Goal: Information Seeking & Learning: Learn about a topic

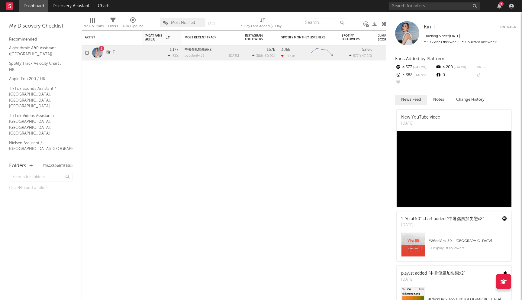
click at [111, 53] on link "Kiri T" at bounding box center [110, 52] width 9 height 5
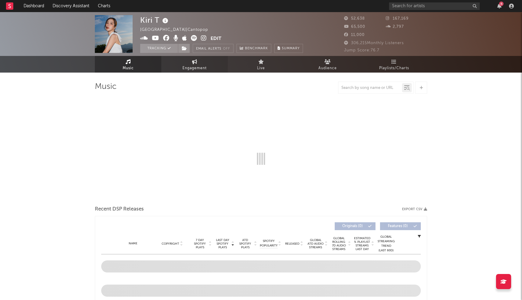
click at [194, 65] on span "Engagement" at bounding box center [194, 68] width 24 height 7
select select "1w"
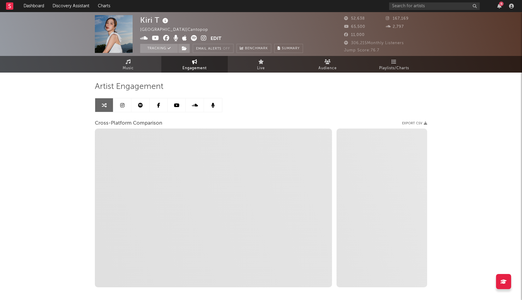
click at [122, 103] on icon at bounding box center [122, 105] width 4 height 5
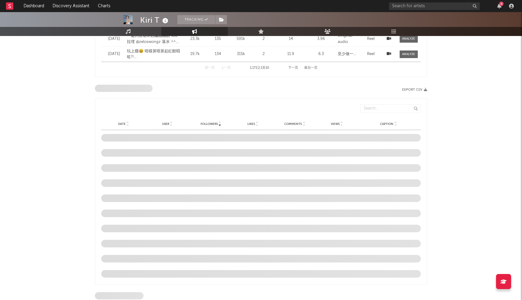
select select "6m"
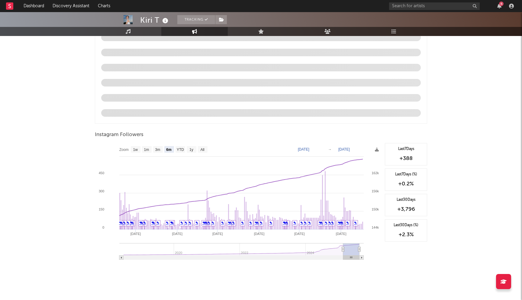
scroll to position [586, 0]
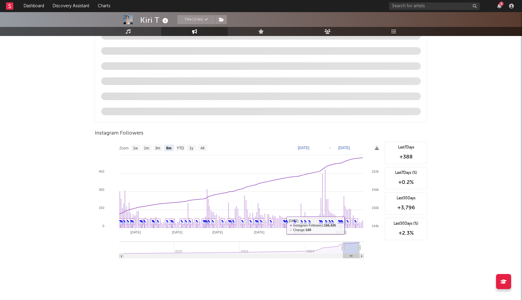
type input "[DATE]"
select select "3m"
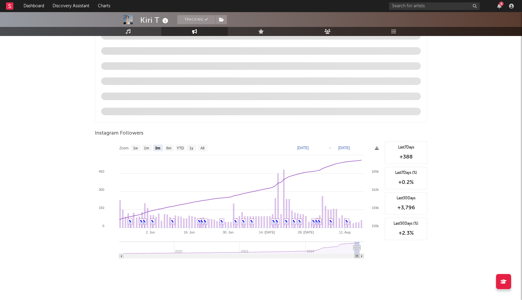
type input "[DATE]"
select select "1m"
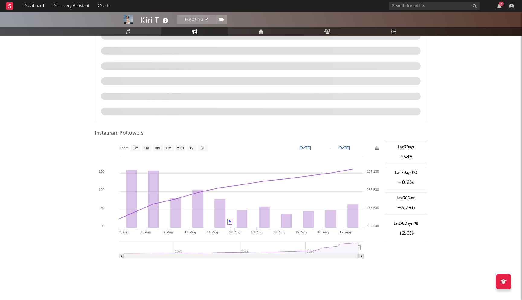
drag, startPoint x: 344, startPoint y: 247, endPoint x: 360, endPoint y: 247, distance: 16.6
click at [360, 247] on g at bounding box center [241, 249] width 244 height 17
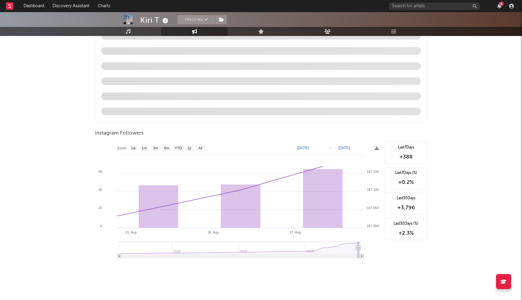
type input "[DATE]"
select select "1m"
type input "[DATE]"
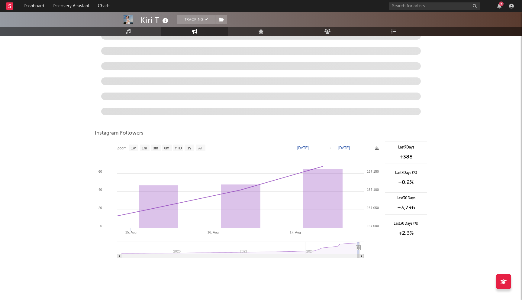
type input "[DATE]"
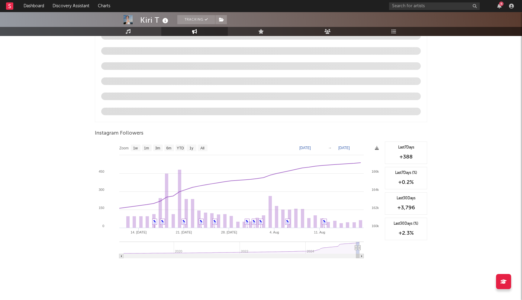
drag, startPoint x: 360, startPoint y: 246, endPoint x: 356, endPoint y: 246, distance: 4.2
click at [356, 246] on g at bounding box center [241, 249] width 244 height 17
click at [403, 6] on input "text" at bounding box center [434, 6] width 91 height 8
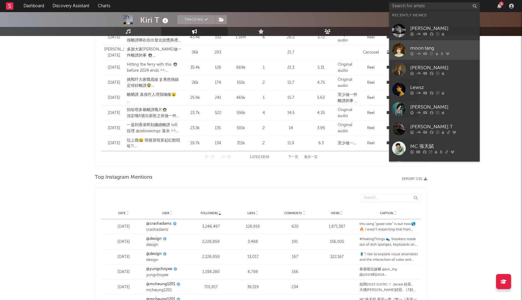
click at [421, 48] on div "moon tang" at bounding box center [443, 47] width 66 height 7
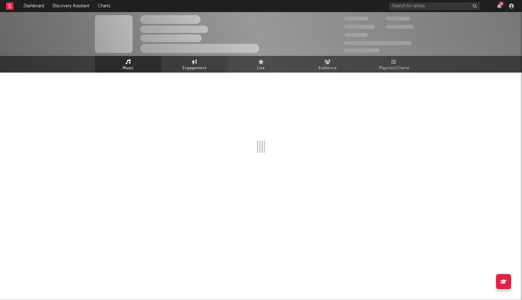
click at [189, 64] on link "Engagement" at bounding box center [194, 64] width 66 height 17
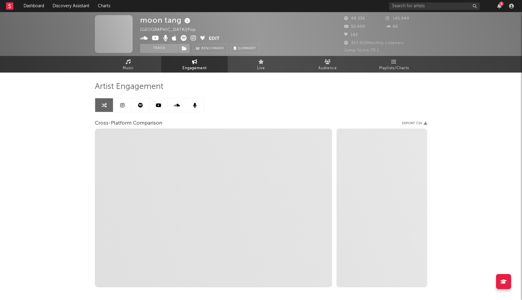
select select "1w"
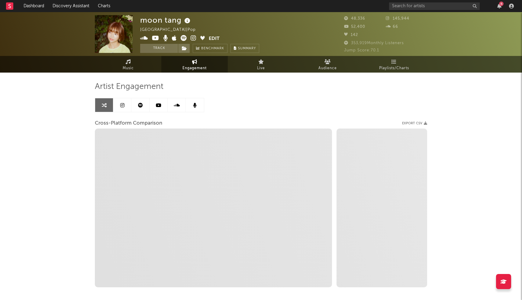
click at [119, 103] on link at bounding box center [122, 105] width 18 height 14
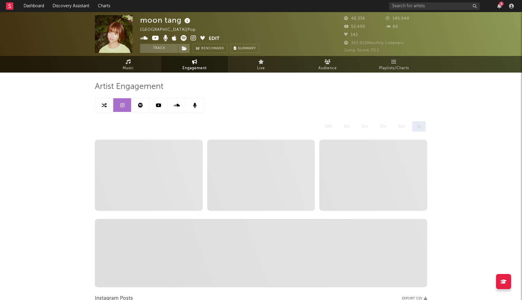
select select "6m"
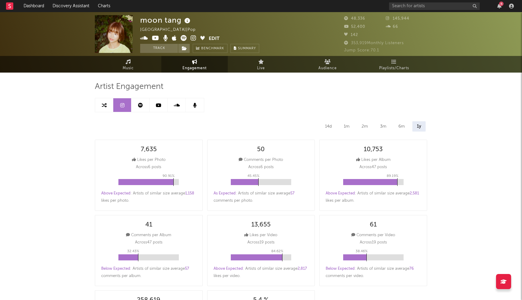
select select "1m"
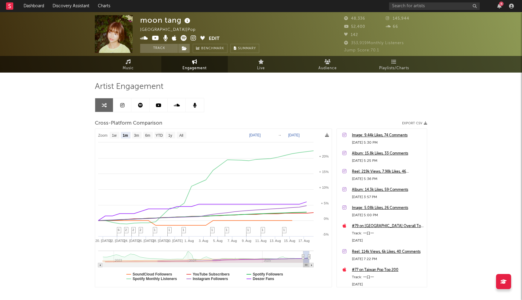
scroll to position [30, 0]
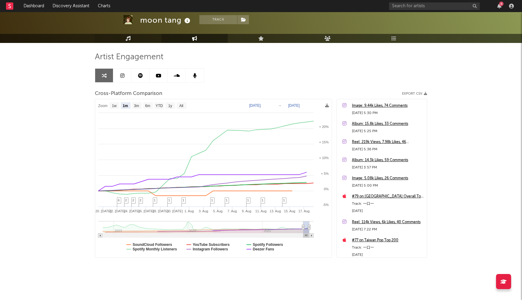
click at [138, 37] on link "Music" at bounding box center [128, 38] width 66 height 9
select select "6m"
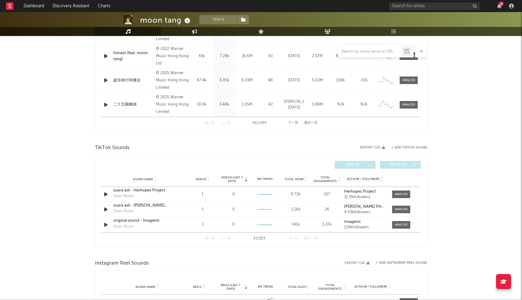
scroll to position [337, 0]
